Goal: Transaction & Acquisition: Download file/media

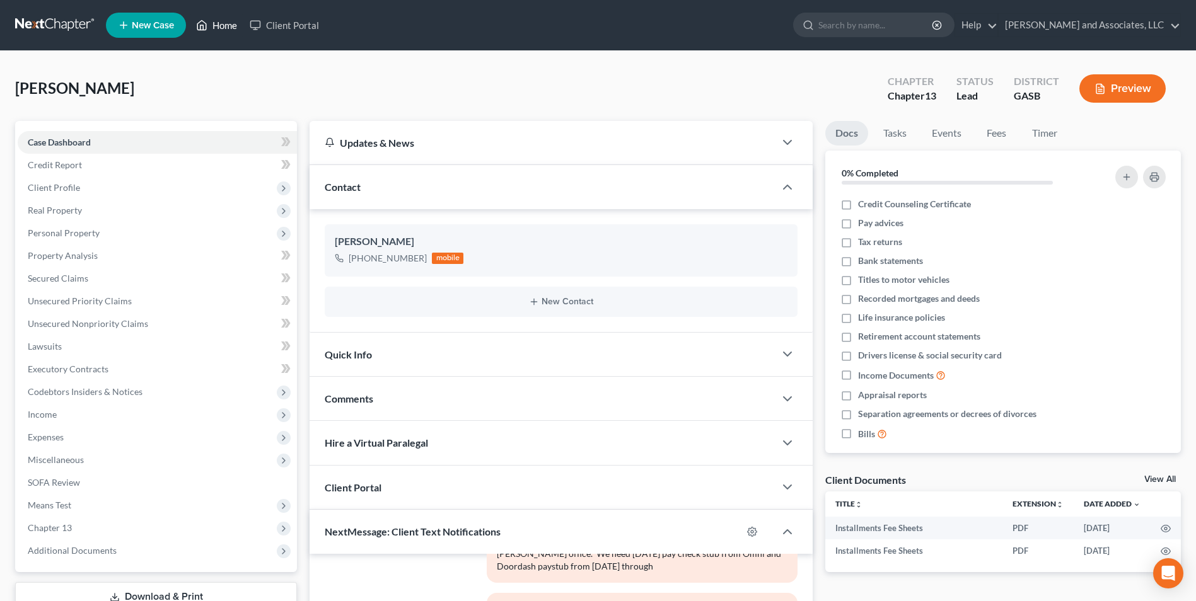
click at [229, 21] on link "Home" at bounding box center [217, 25] width 54 height 23
click at [222, 24] on link "Home" at bounding box center [217, 25] width 54 height 23
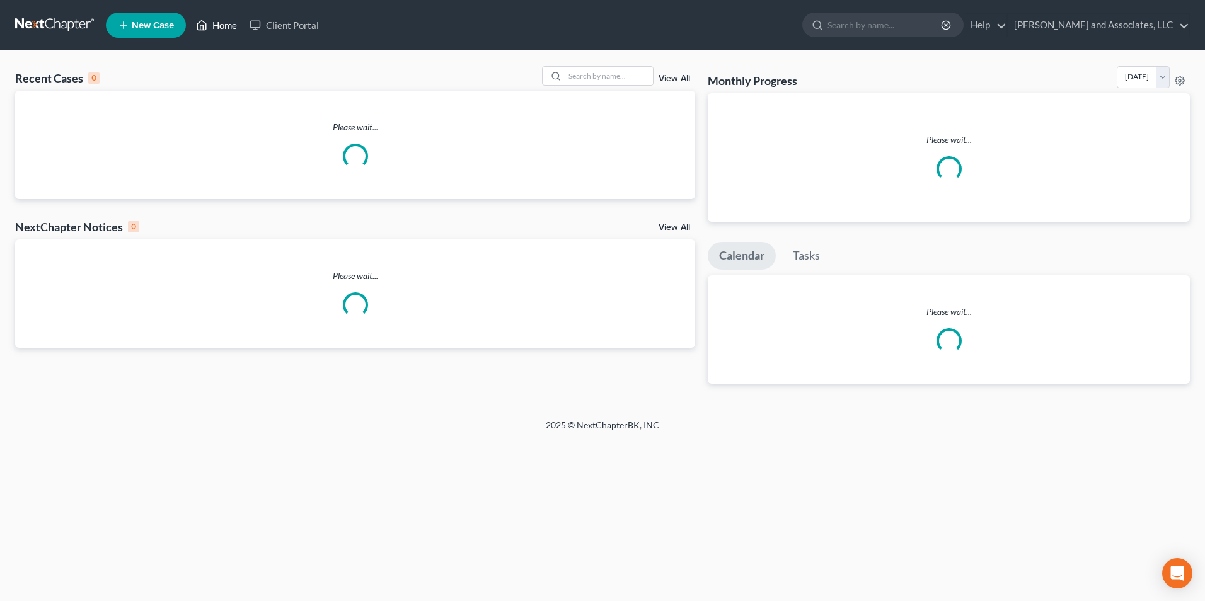
drag, startPoint x: 1198, startPoint y: 75, endPoint x: 1202, endPoint y: 318, distance: 242.7
click at [1195, 320] on html "Home New Case Client Portal [PERSON_NAME] and Associates, LLC [EMAIL_ADDRESS][D…" at bounding box center [602, 300] width 1205 height 601
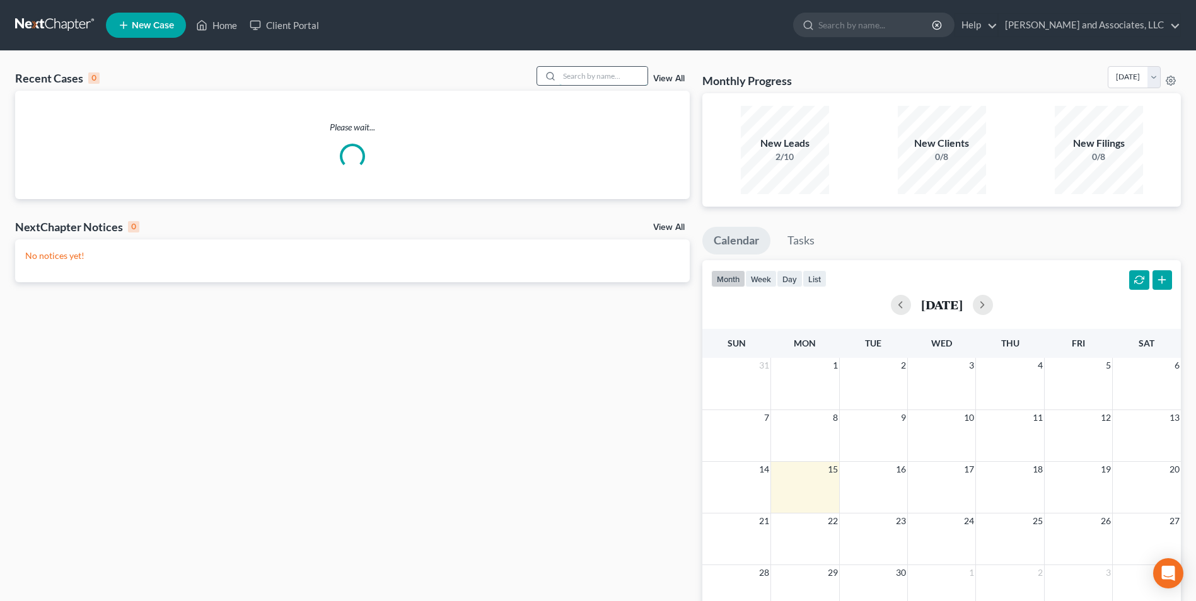
click at [578, 73] on input "search" at bounding box center [603, 76] width 88 height 18
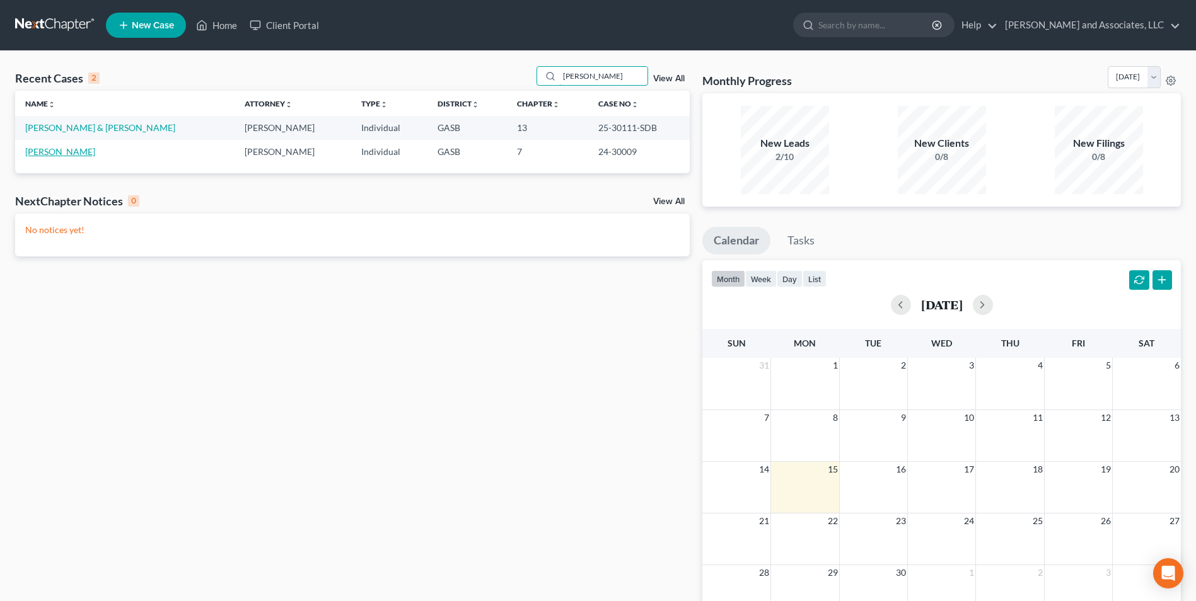
type input "[PERSON_NAME]"
click at [69, 154] on link "[PERSON_NAME]" at bounding box center [60, 151] width 70 height 11
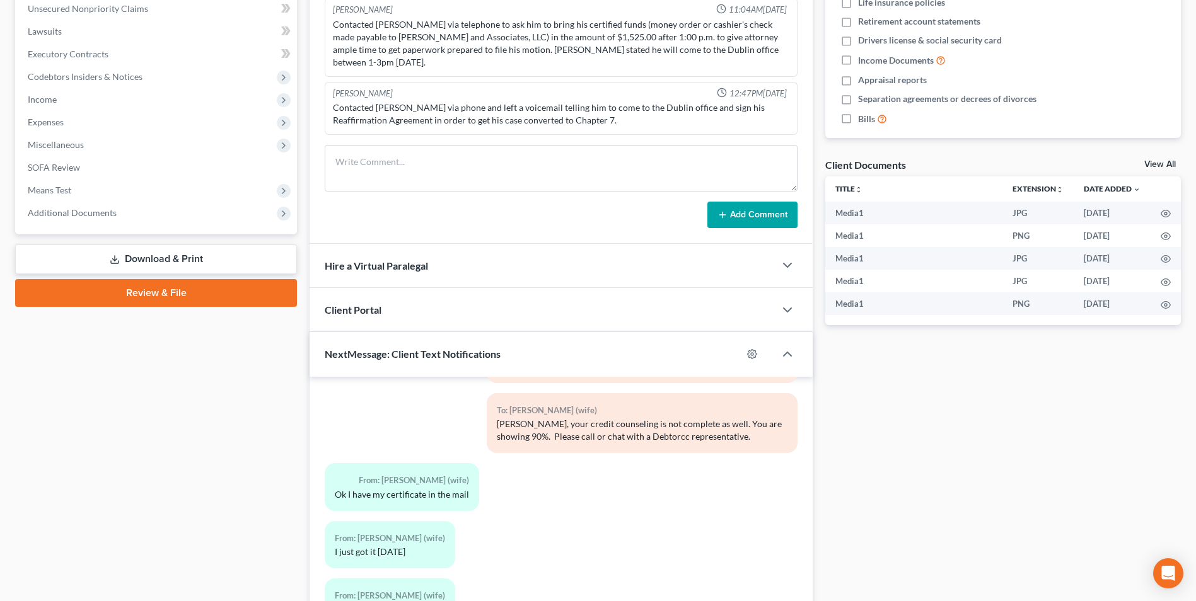
scroll to position [8566, 0]
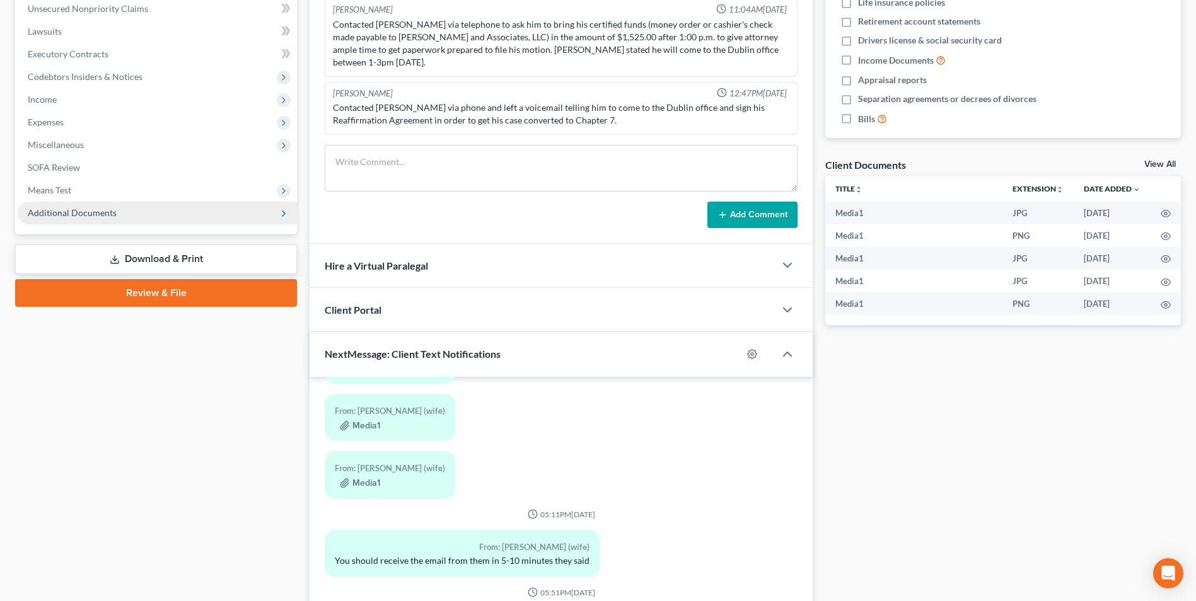
click at [101, 206] on span "Additional Documents" at bounding box center [157, 213] width 279 height 23
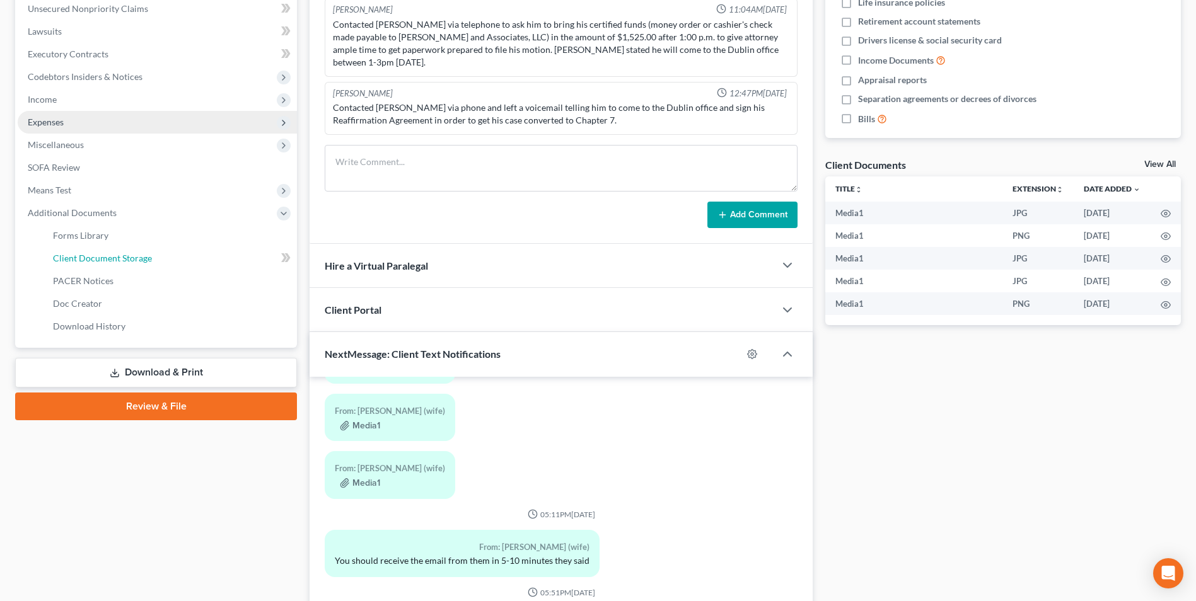
click at [112, 258] on span "Client Document Storage" at bounding box center [102, 258] width 99 height 11
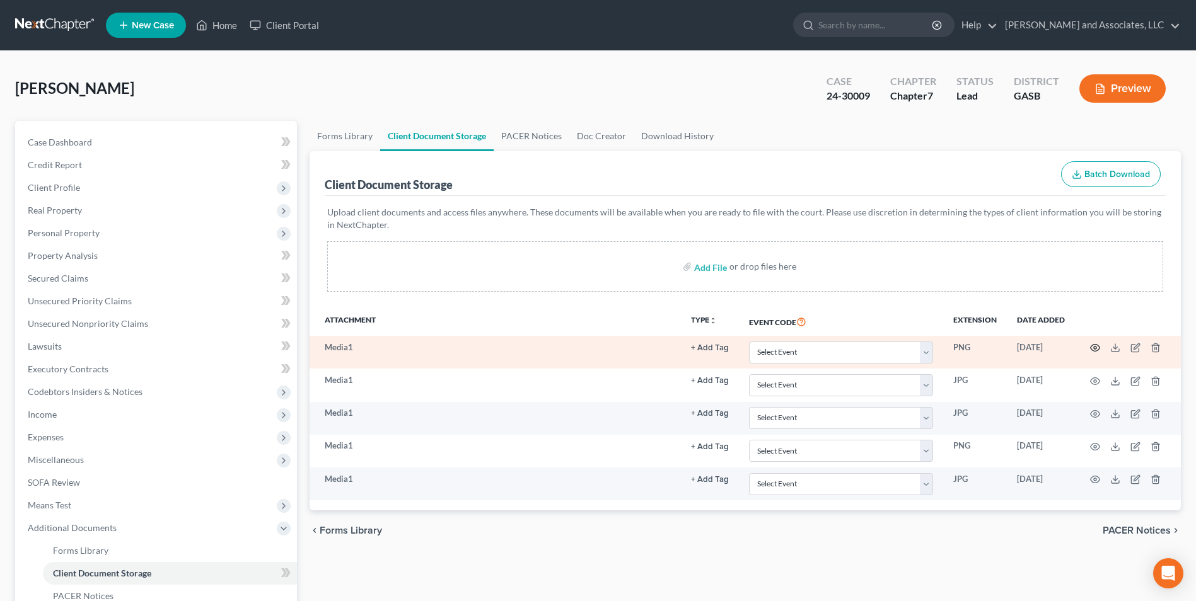
click at [1092, 346] on icon "button" at bounding box center [1095, 348] width 10 height 10
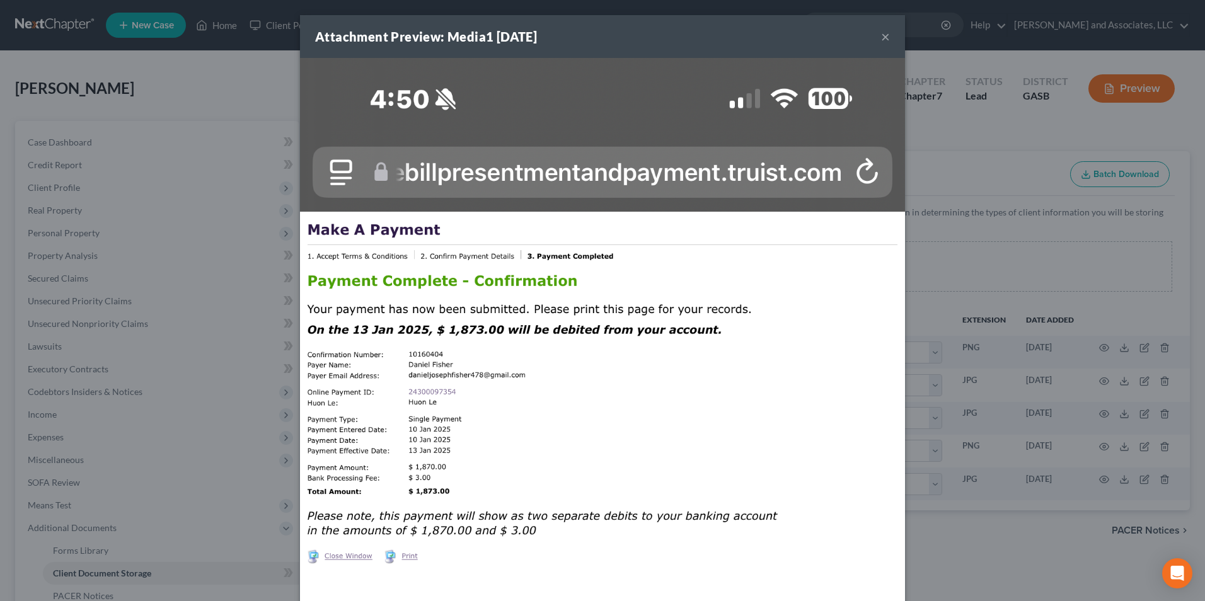
click at [885, 35] on button "×" at bounding box center [885, 36] width 9 height 15
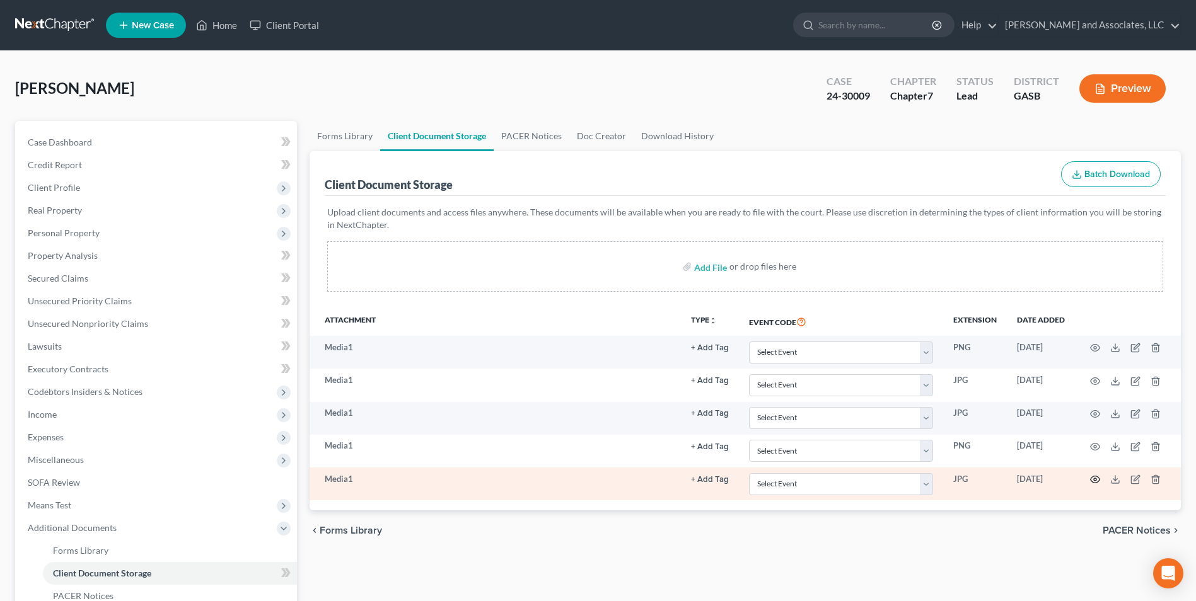
click at [1093, 477] on icon "button" at bounding box center [1094, 479] width 9 height 7
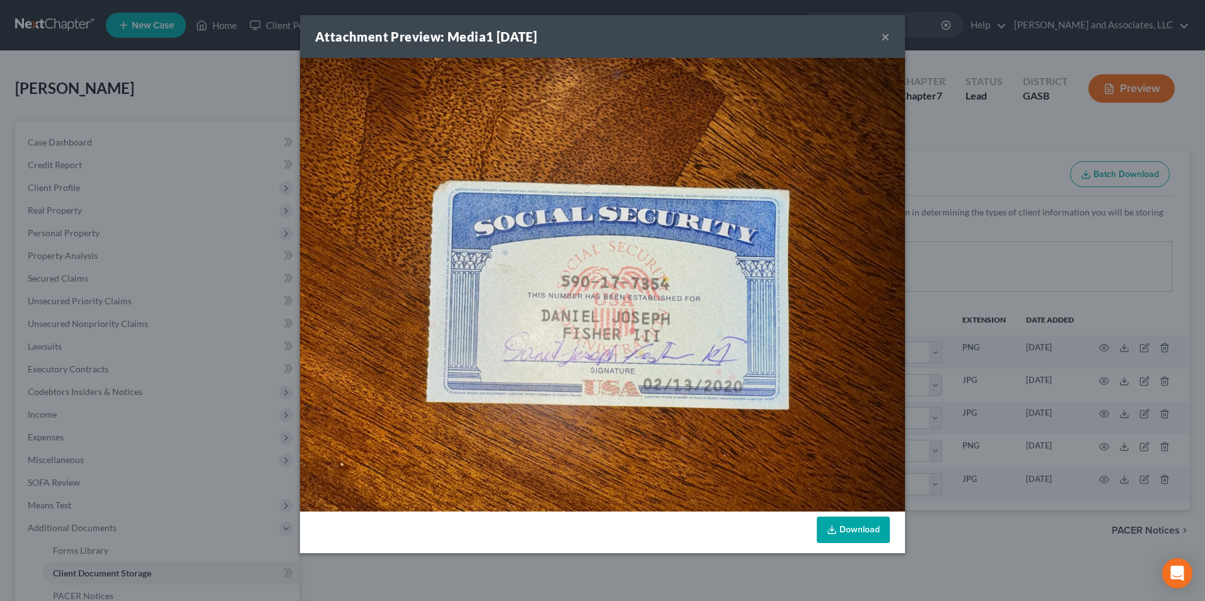
click at [856, 517] on link "Download" at bounding box center [853, 530] width 73 height 26
click at [884, 40] on button "×" at bounding box center [885, 36] width 9 height 15
